Goal: Find specific page/section: Find specific page/section

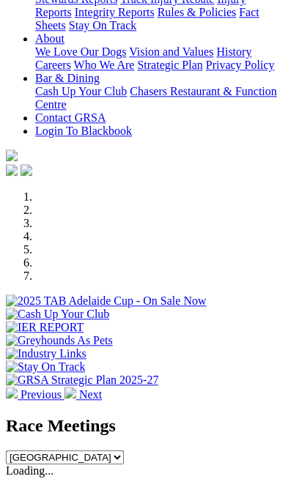
scroll to position [418, 0]
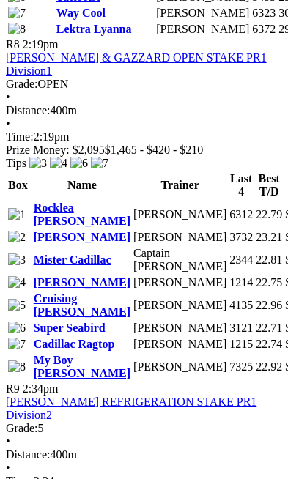
scroll to position [3133, 0]
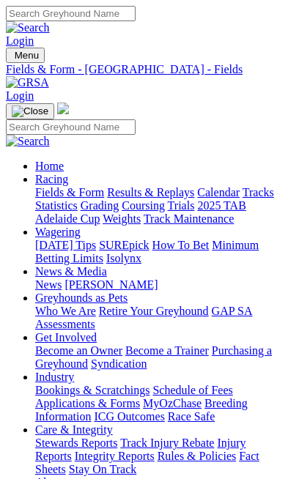
scroll to position [3383, 0]
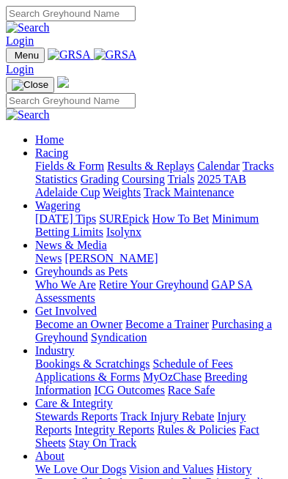
scroll to position [559, 0]
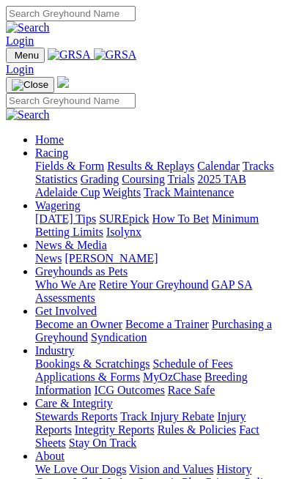
scroll to position [559, 0]
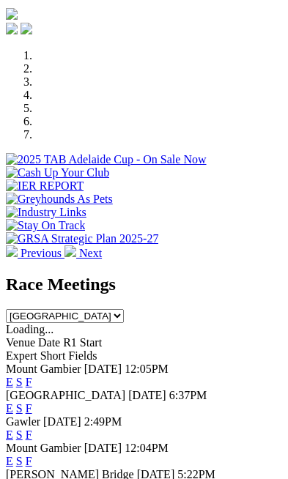
click at [32, 479] on link "F" at bounding box center [29, 488] width 7 height 12
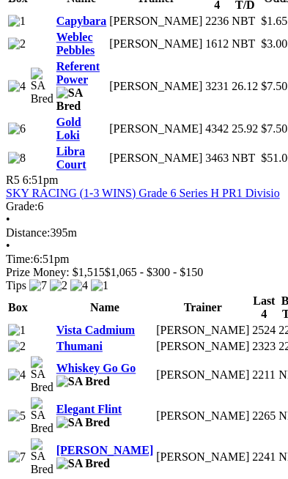
scroll to position [2164, 0]
